Goal: Complete application form: Complete application form

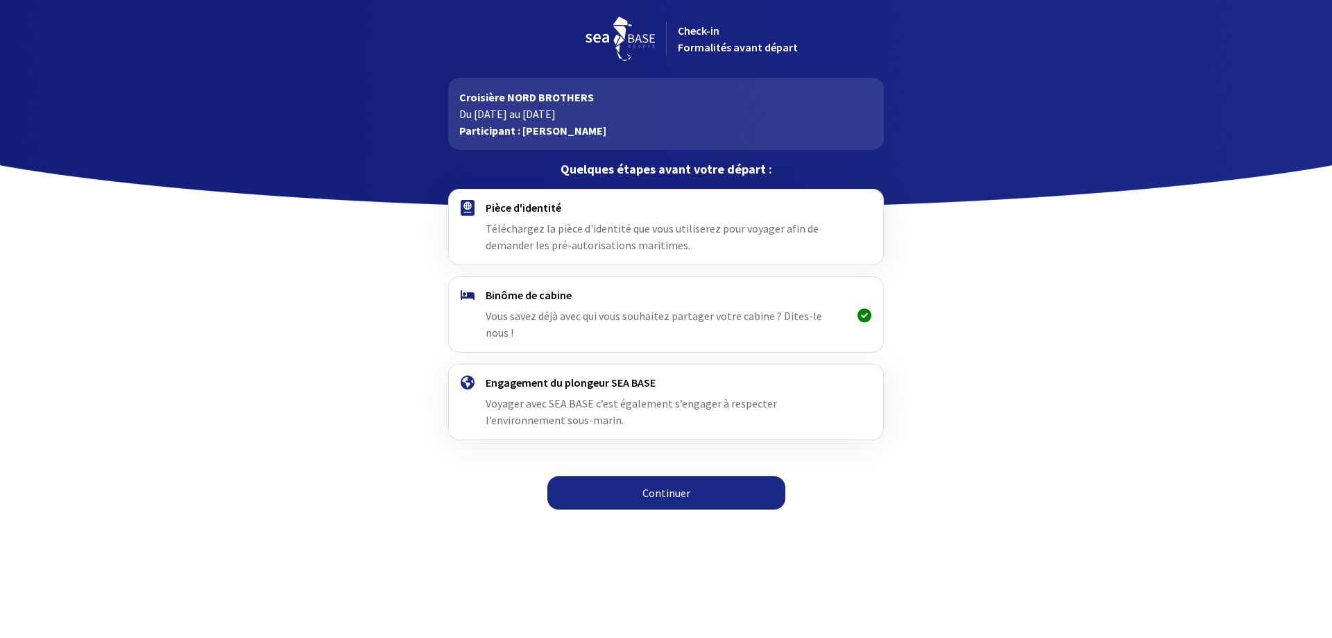
click at [656, 481] on link "Continuer" at bounding box center [666, 492] width 238 height 33
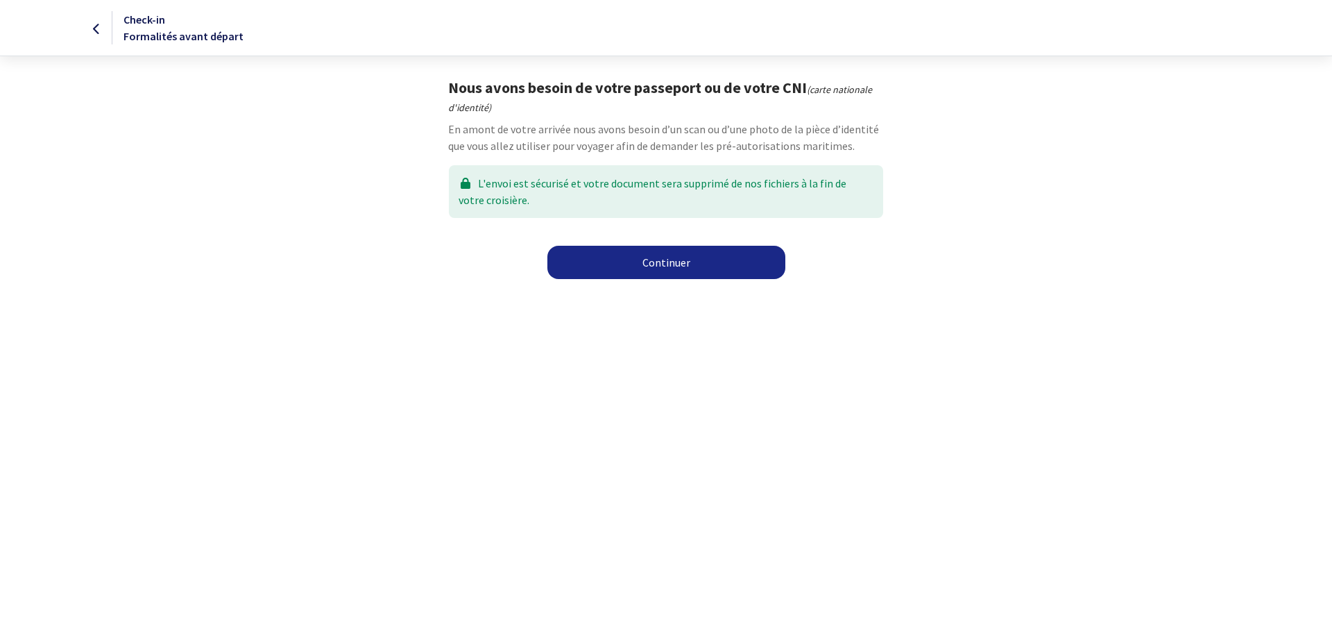
click at [678, 268] on link "Continuer" at bounding box center [666, 262] width 238 height 33
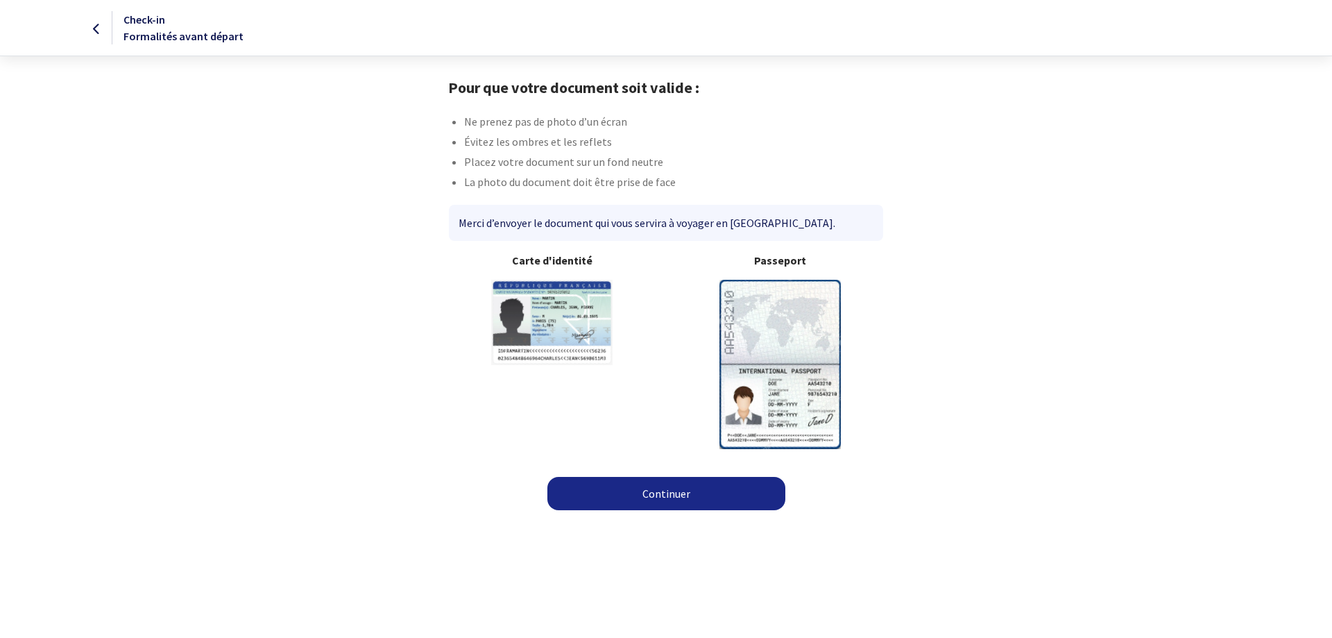
click at [647, 499] on link "Continuer" at bounding box center [666, 493] width 238 height 33
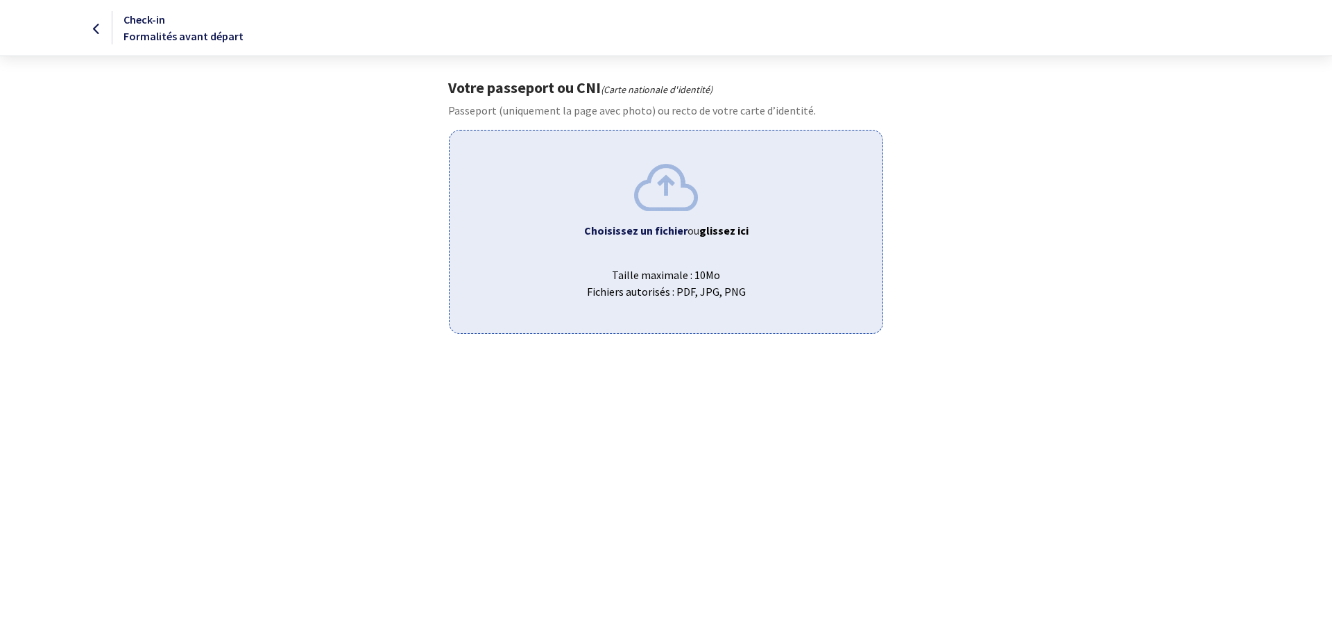
click at [649, 232] on b "Choisissez un fichier" at bounding box center [635, 230] width 103 height 14
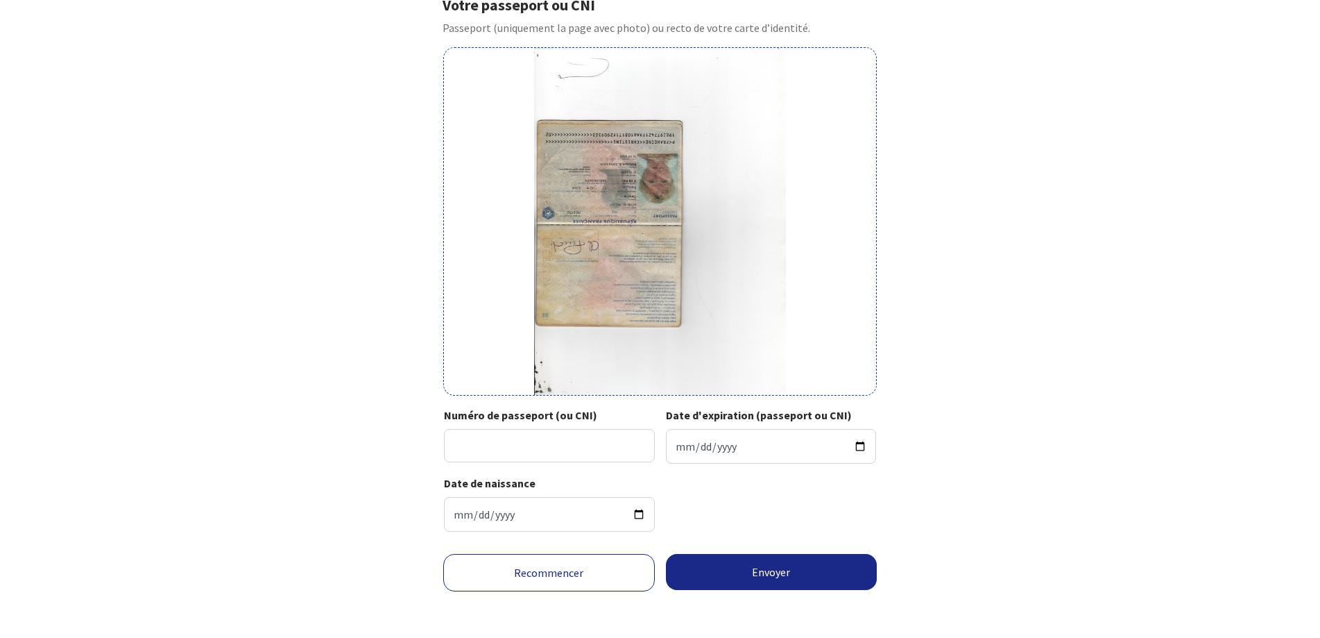
scroll to position [86, 0]
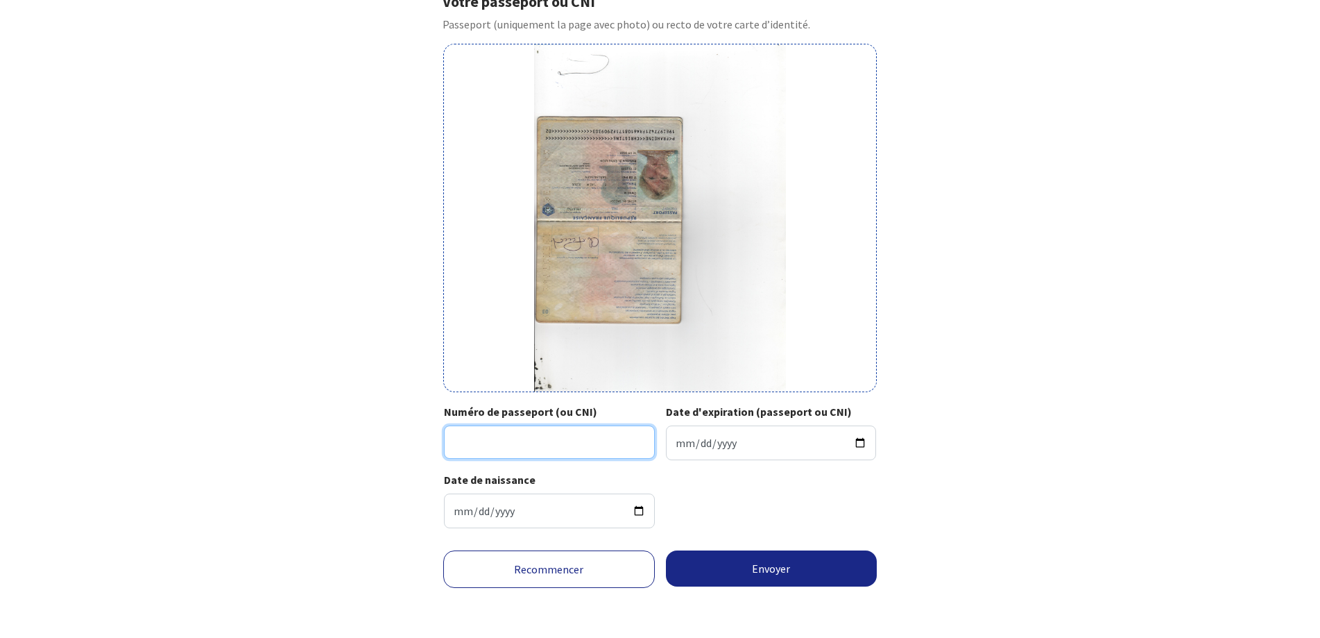
click at [568, 452] on input "Numéro de passeport (ou CNI)" at bounding box center [549, 441] width 211 height 33
type input "19EI97742"
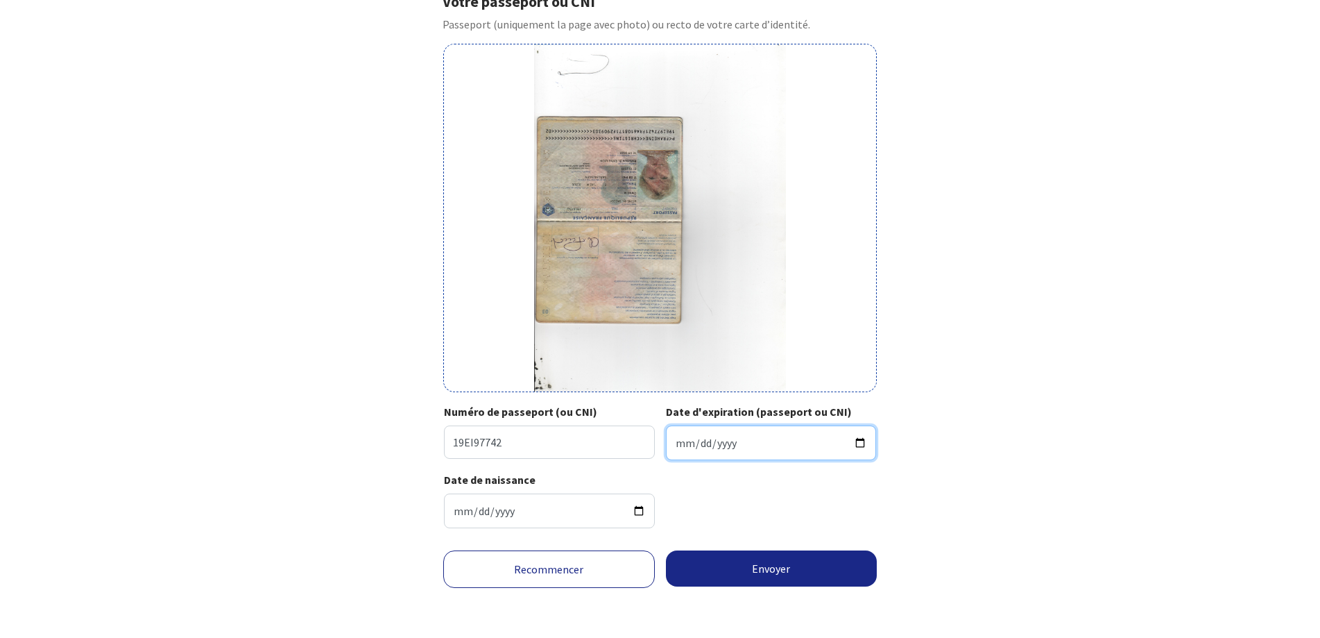
click at [730, 447] on input "Date d'expiration (passeport ou CNI)" at bounding box center [771, 442] width 211 height 35
click at [677, 447] on input "Date d'expiration (passeport ou CNI)" at bounding box center [771, 442] width 211 height 35
click at [697, 443] on input "Date d'expiration (passeport ou CNI)" at bounding box center [771, 442] width 211 height 35
click at [767, 445] on input "2029-09-30" at bounding box center [771, 442] width 211 height 35
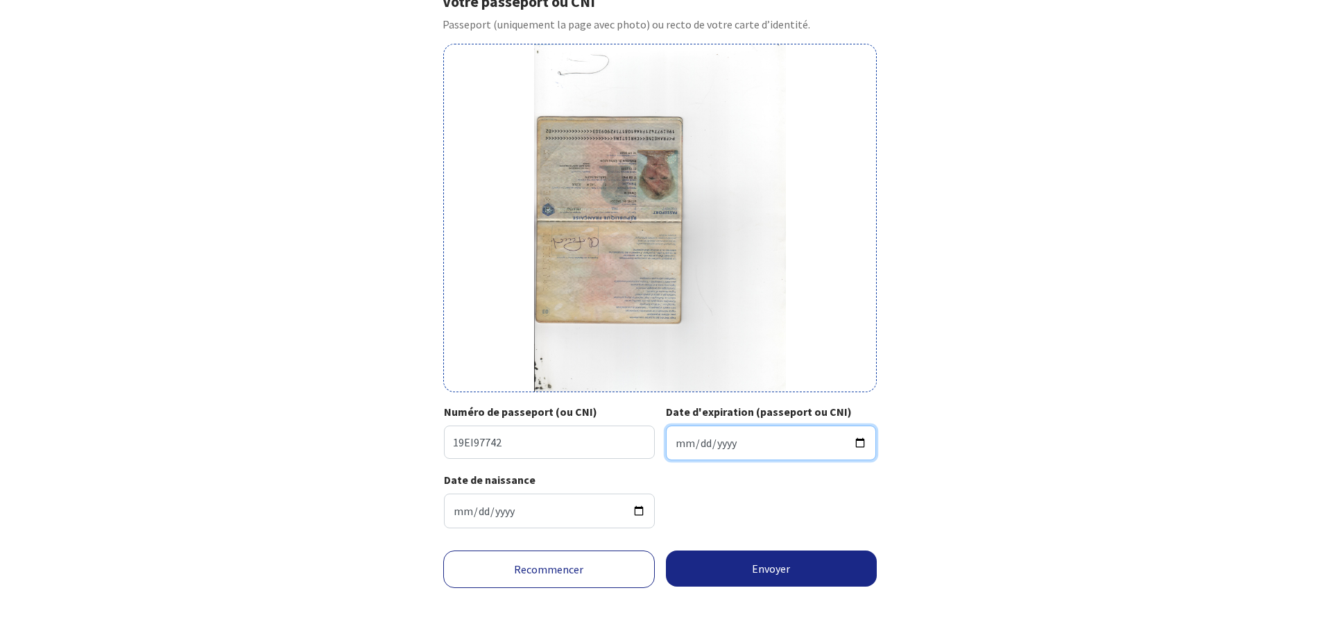
click at [742, 448] on input "2029-09-30" at bounding box center [771, 442] width 211 height 35
type input "2029-09-30"
drag, startPoint x: 718, startPoint y: 444, endPoint x: 767, endPoint y: 437, distance: 49.1
click at [720, 443] on input "2029-09-30" at bounding box center [771, 442] width 211 height 35
click at [560, 511] on input "1961-08-17" at bounding box center [549, 510] width 211 height 35
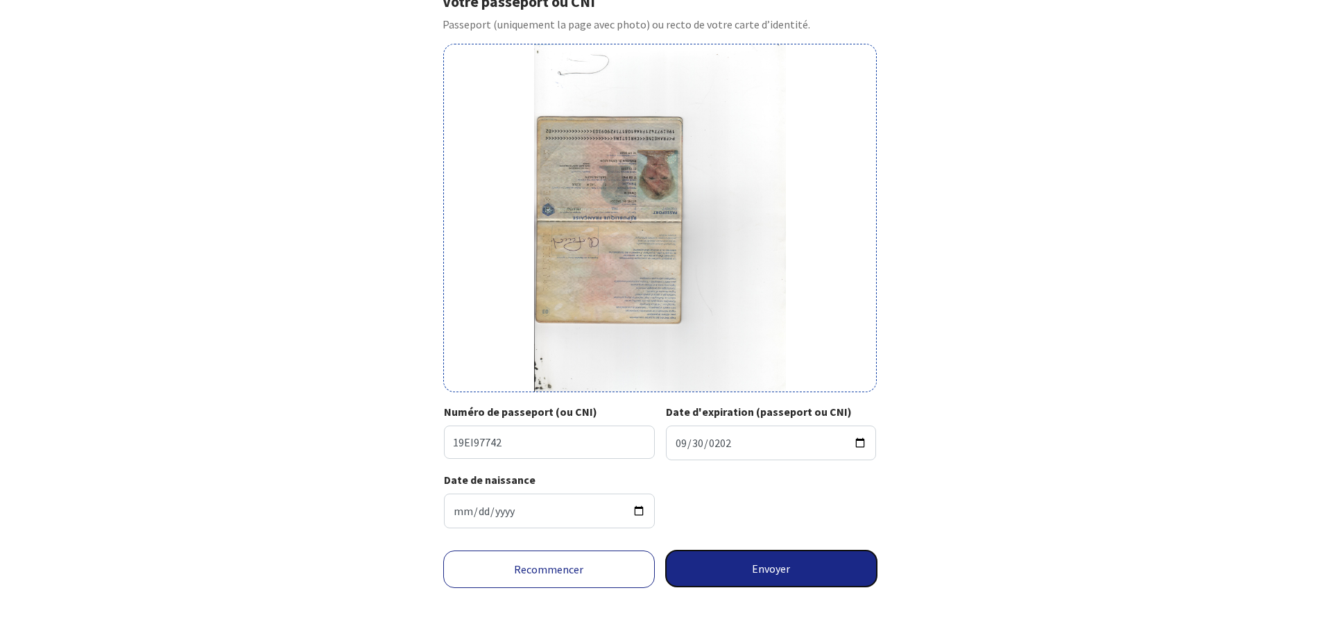
click at [719, 576] on button "Envoyer" at bounding box center [772, 568] width 212 height 36
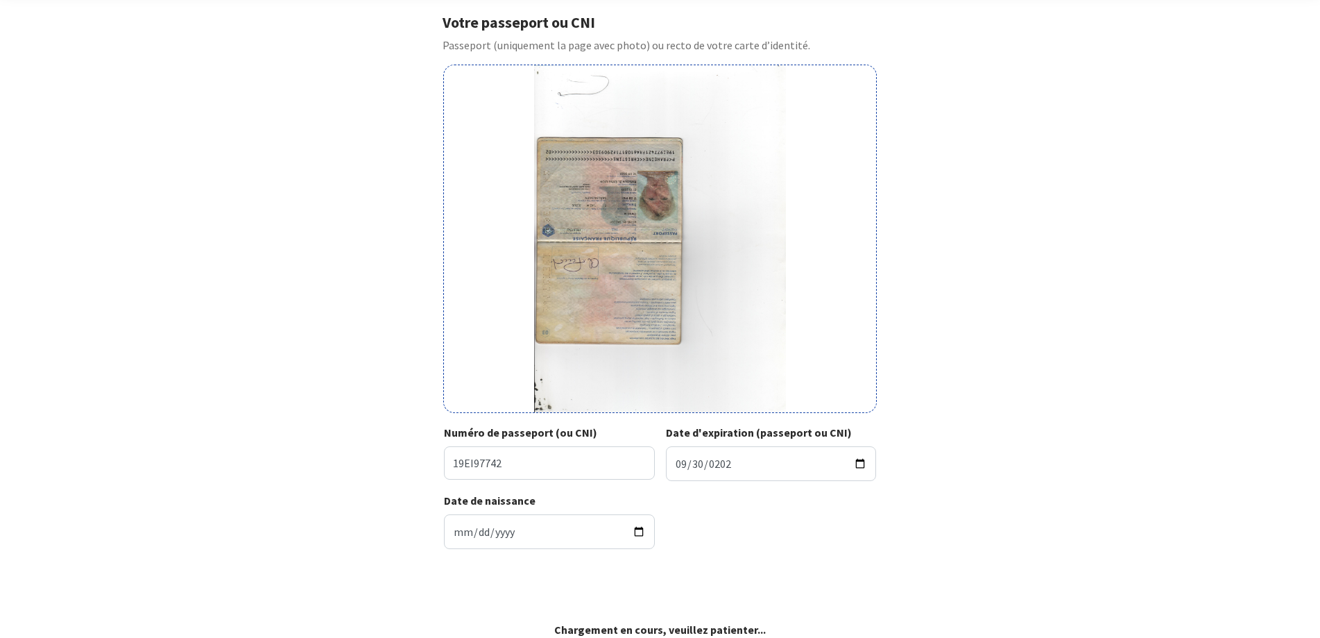
scroll to position [65, 0]
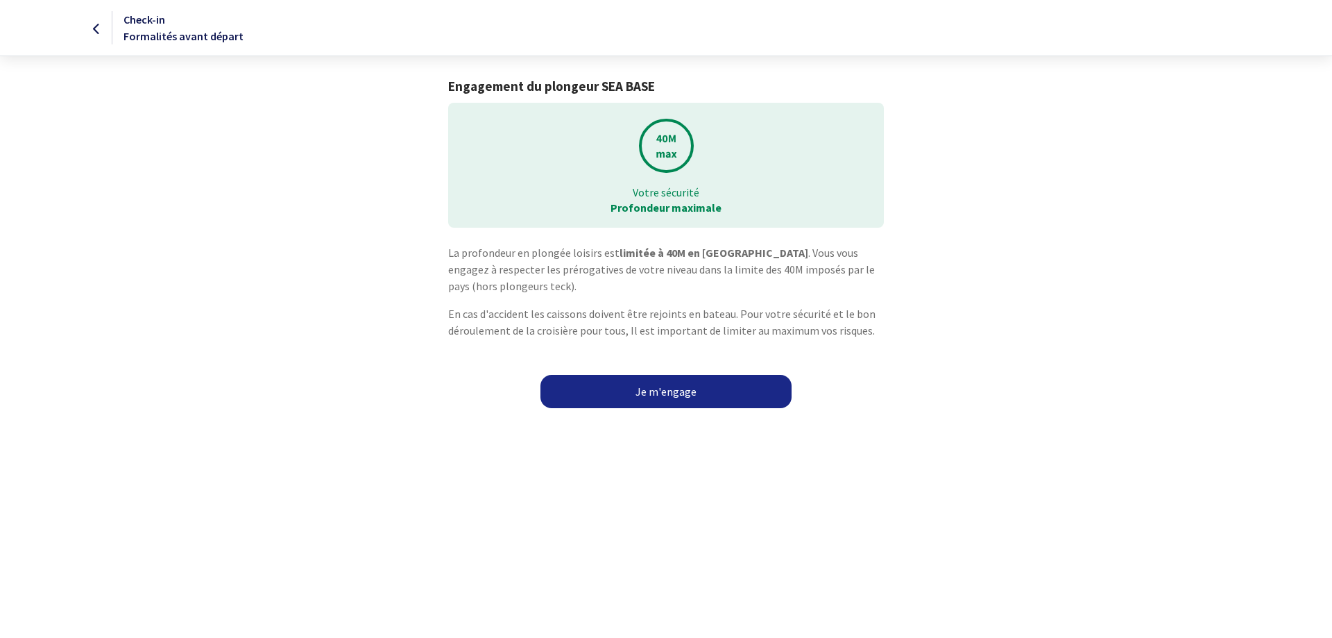
click at [737, 390] on link "Je m'engage" at bounding box center [665, 391] width 251 height 33
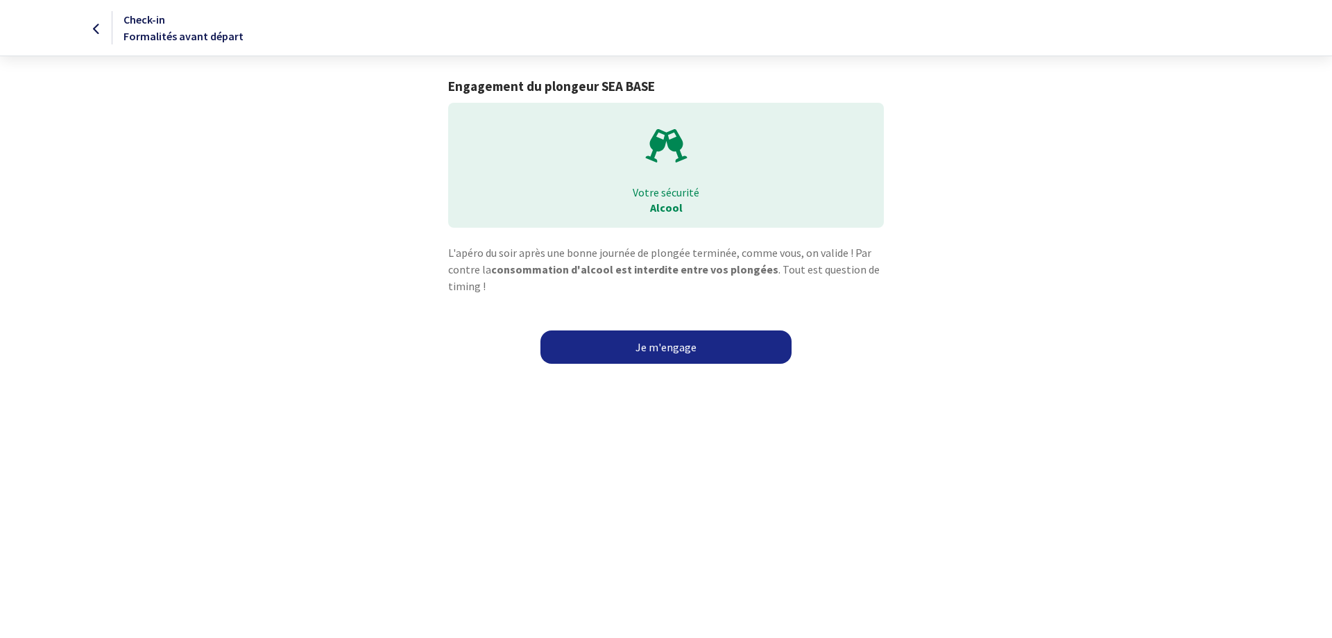
click at [744, 351] on link "Je m'engage" at bounding box center [665, 346] width 251 height 33
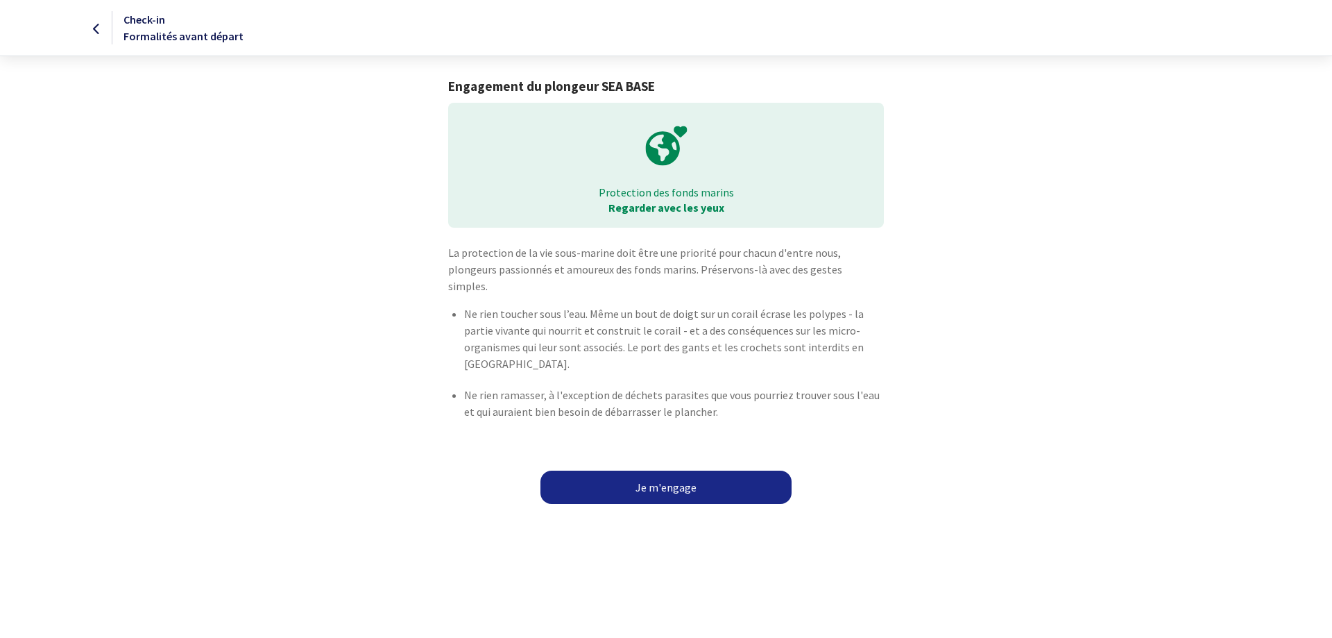
click at [746, 470] on link "Je m'engage" at bounding box center [665, 486] width 251 height 33
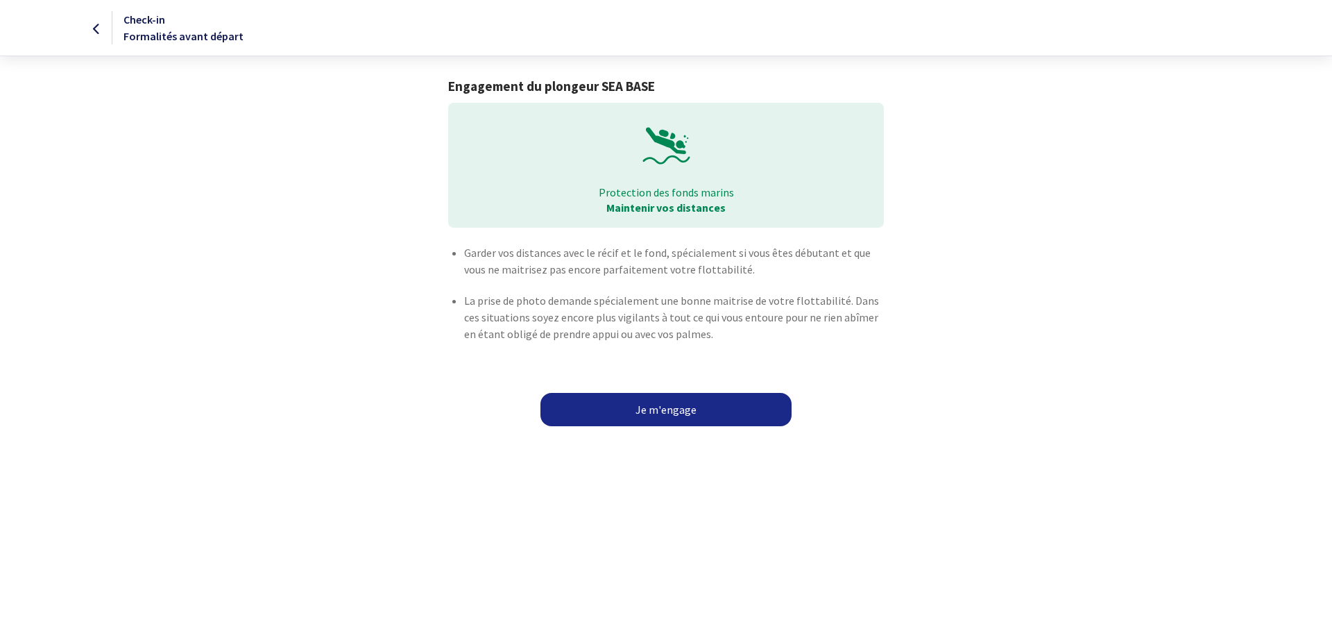
click at [747, 414] on link "Je m'engage" at bounding box center [665, 409] width 251 height 33
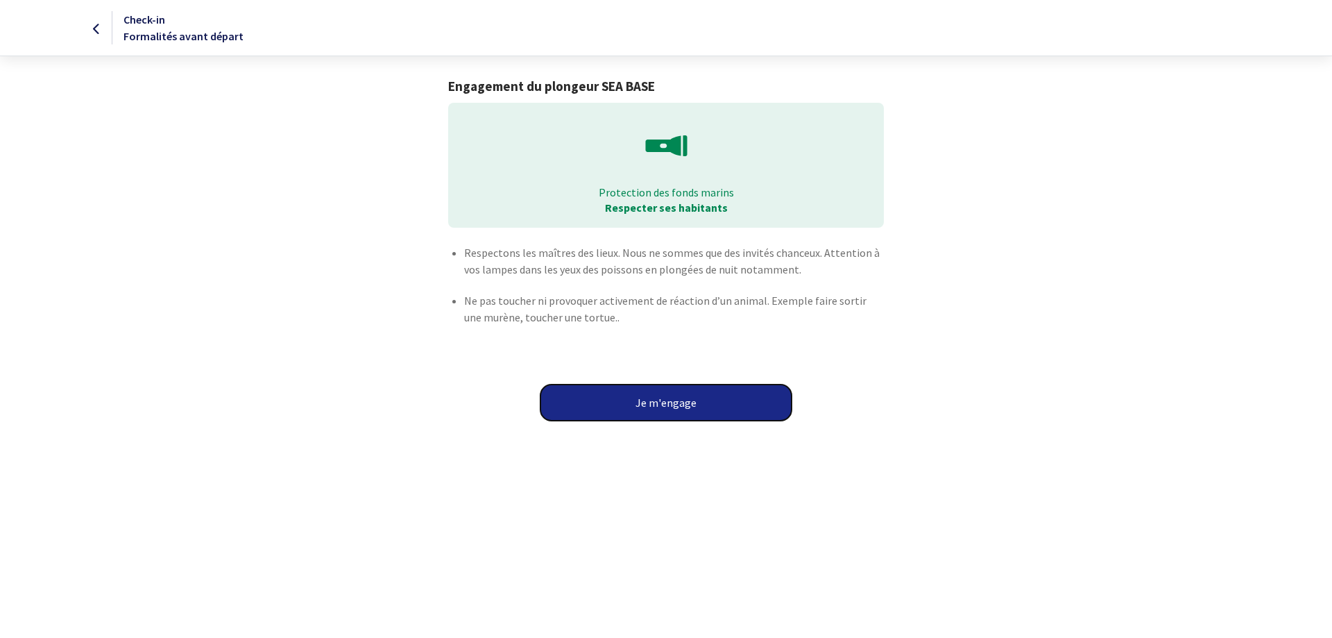
click at [714, 397] on button "Je m'engage" at bounding box center [665, 402] width 251 height 36
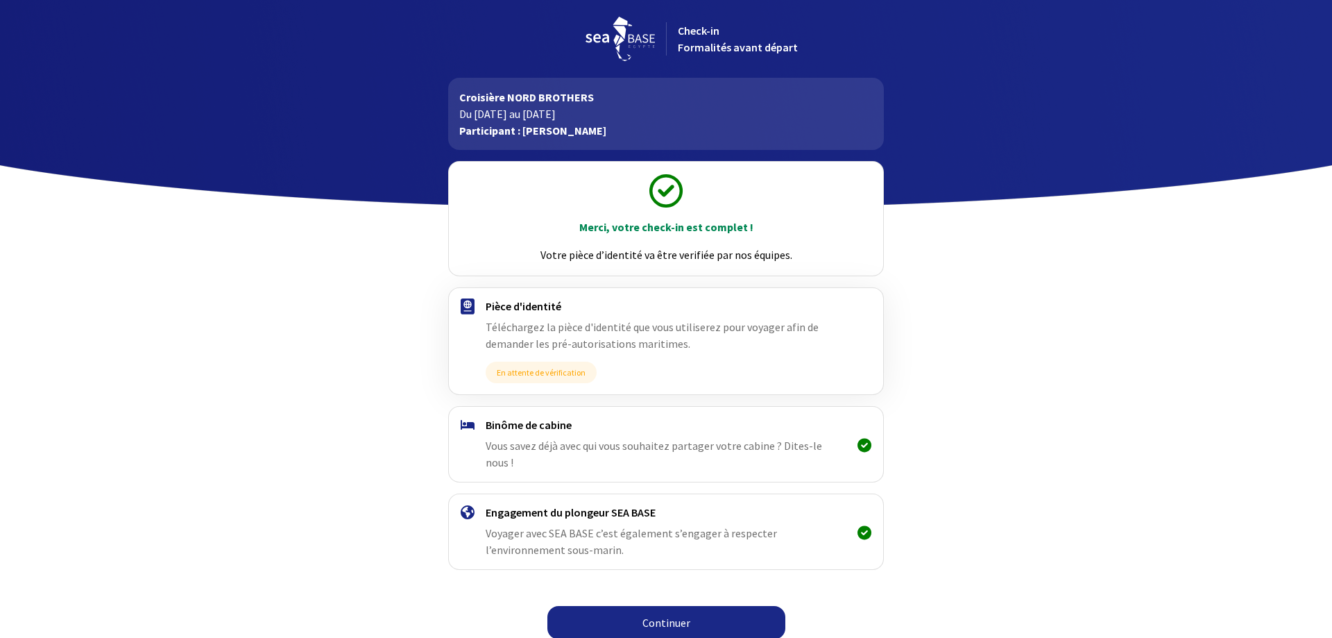
click at [698, 606] on link "Continuer" at bounding box center [666, 622] width 238 height 33
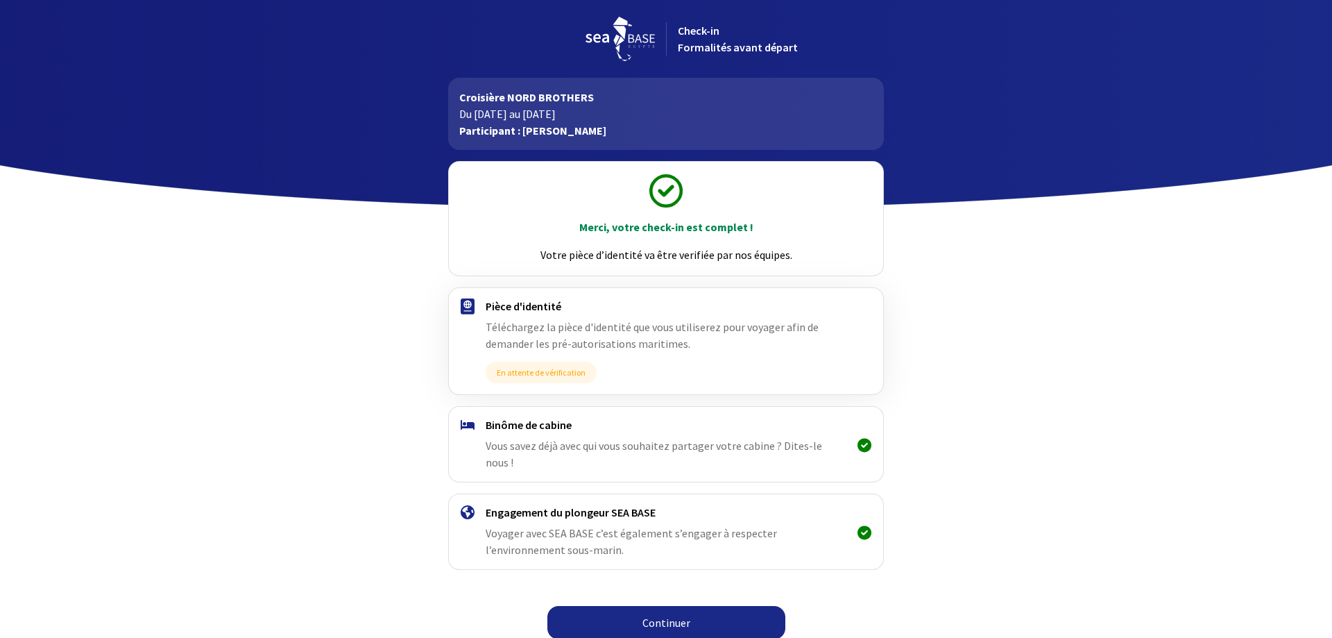
click at [674, 606] on link "Continuer" at bounding box center [666, 622] width 238 height 33
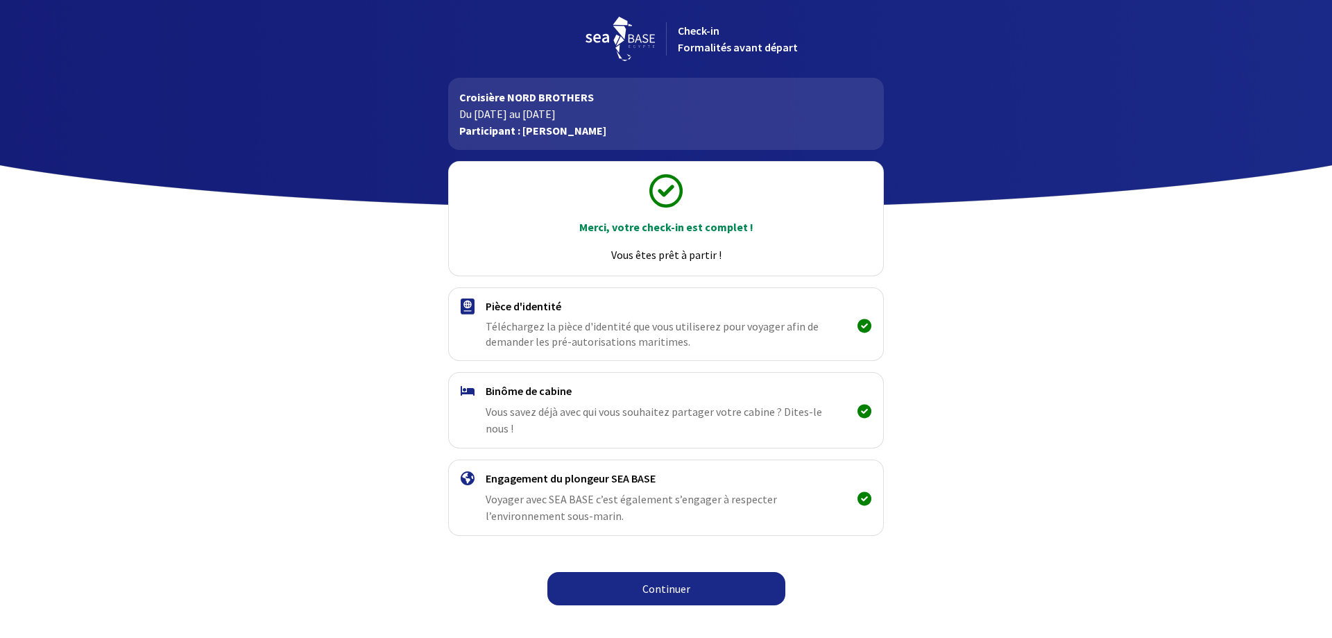
click at [623, 572] on link "Continuer" at bounding box center [666, 588] width 238 height 33
click at [667, 573] on link "Continuer" at bounding box center [666, 588] width 238 height 33
click at [675, 572] on link "Continuer" at bounding box center [666, 588] width 238 height 33
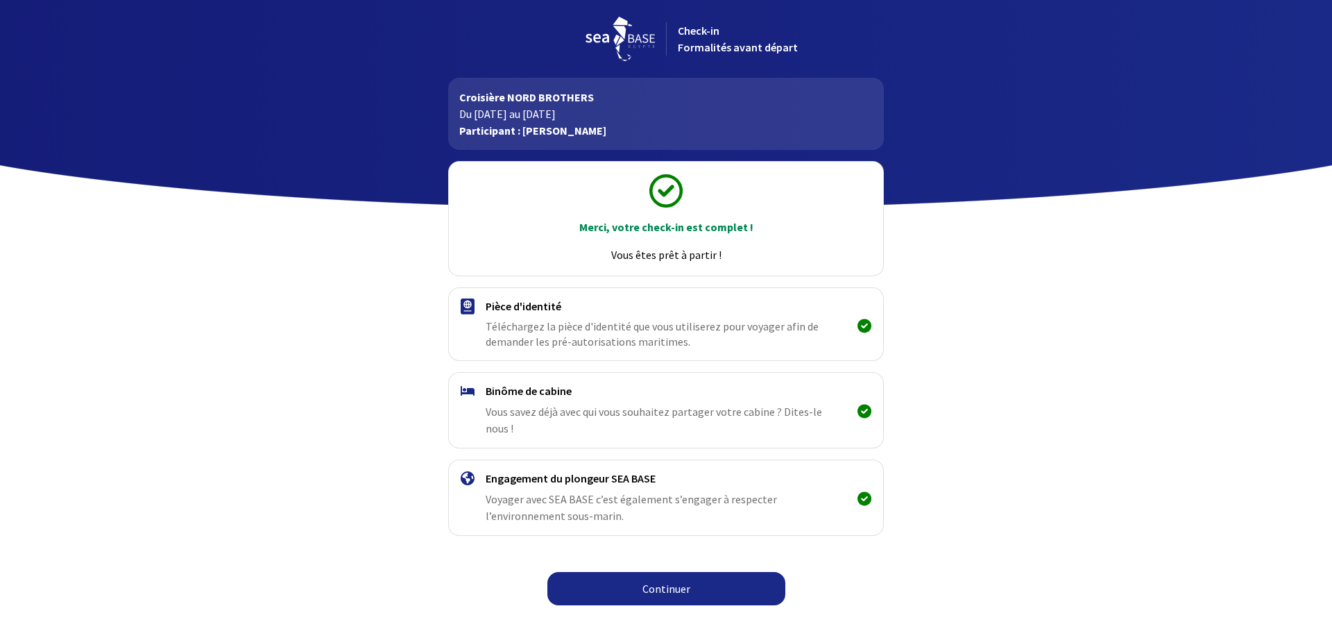
click at [678, 572] on link "Continuer" at bounding box center [666, 588] width 238 height 33
drag, startPoint x: 0, startPoint y: 0, endPoint x: 678, endPoint y: 570, distance: 885.7
click at [678, 572] on link "Continuer" at bounding box center [666, 588] width 238 height 33
